Goal: Task Accomplishment & Management: Use online tool/utility

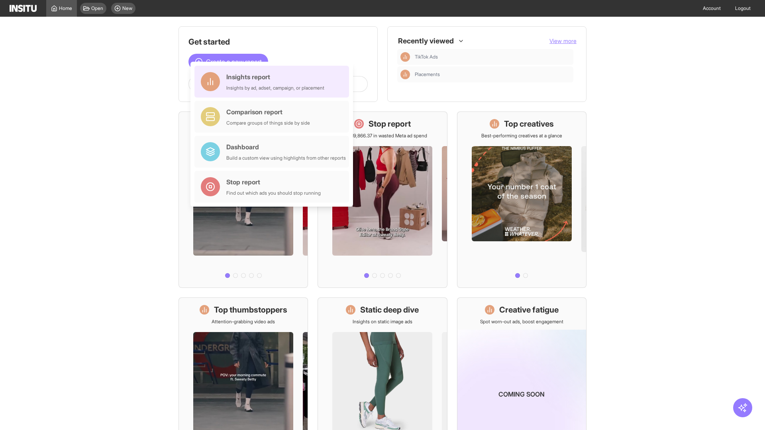
click at [274, 82] on div "Insights report Insights by ad, adset, campaign, or placement" at bounding box center [275, 81] width 98 height 19
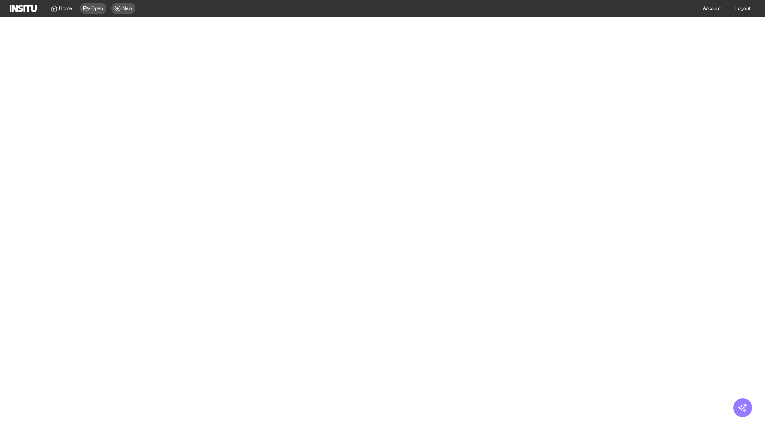
select select "**"
